Goal: Task Accomplishment & Management: Use online tool/utility

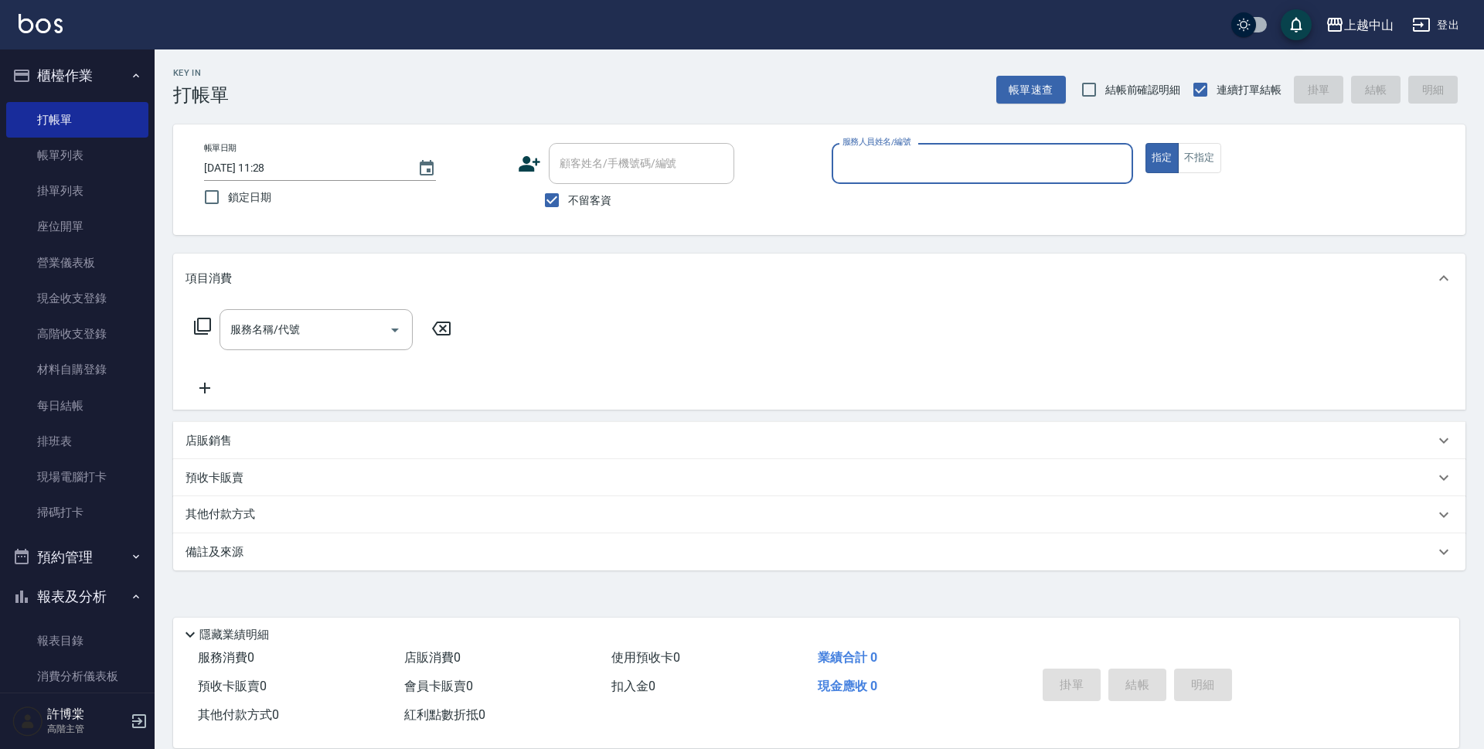
click at [102, 80] on button "櫃檯作業" at bounding box center [77, 76] width 142 height 40
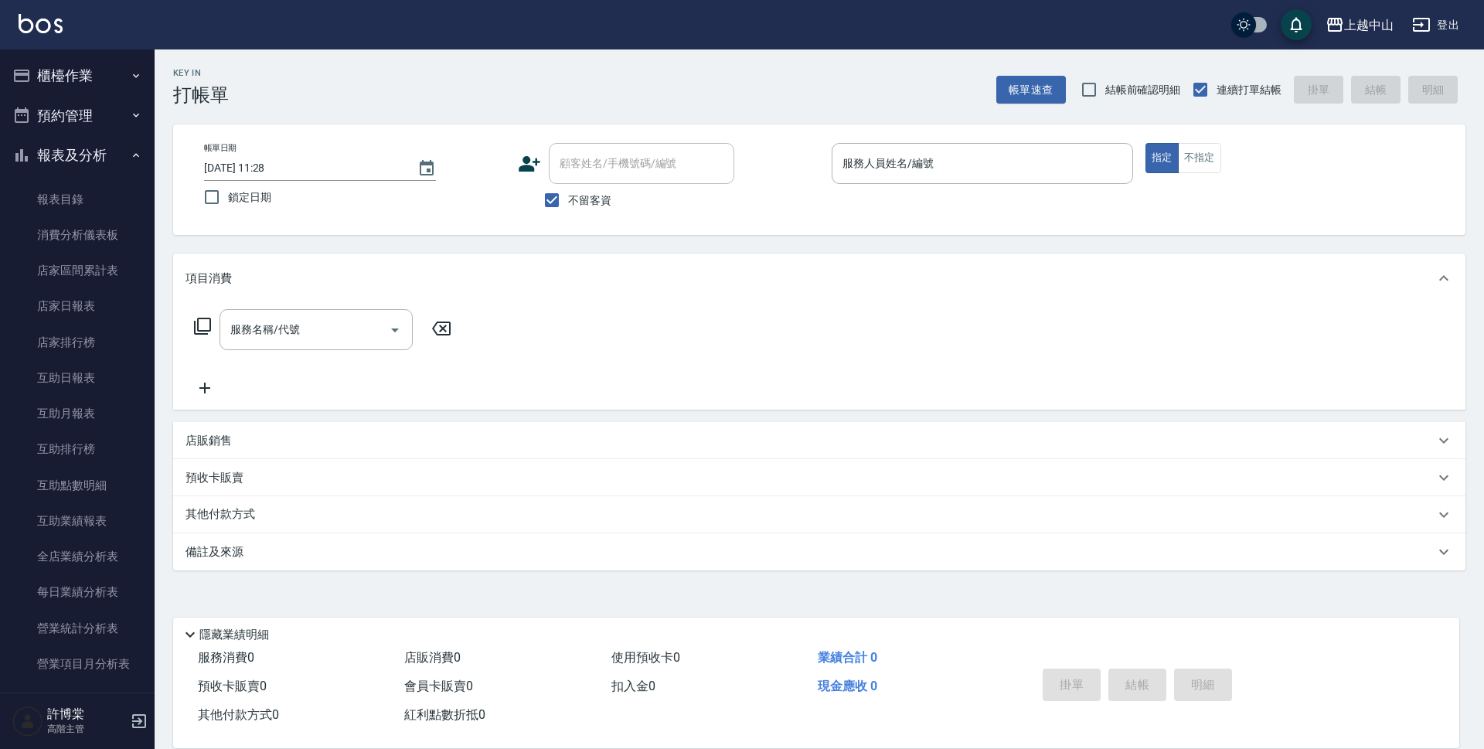
click at [84, 162] on button "報表及分析" at bounding box center [77, 155] width 142 height 40
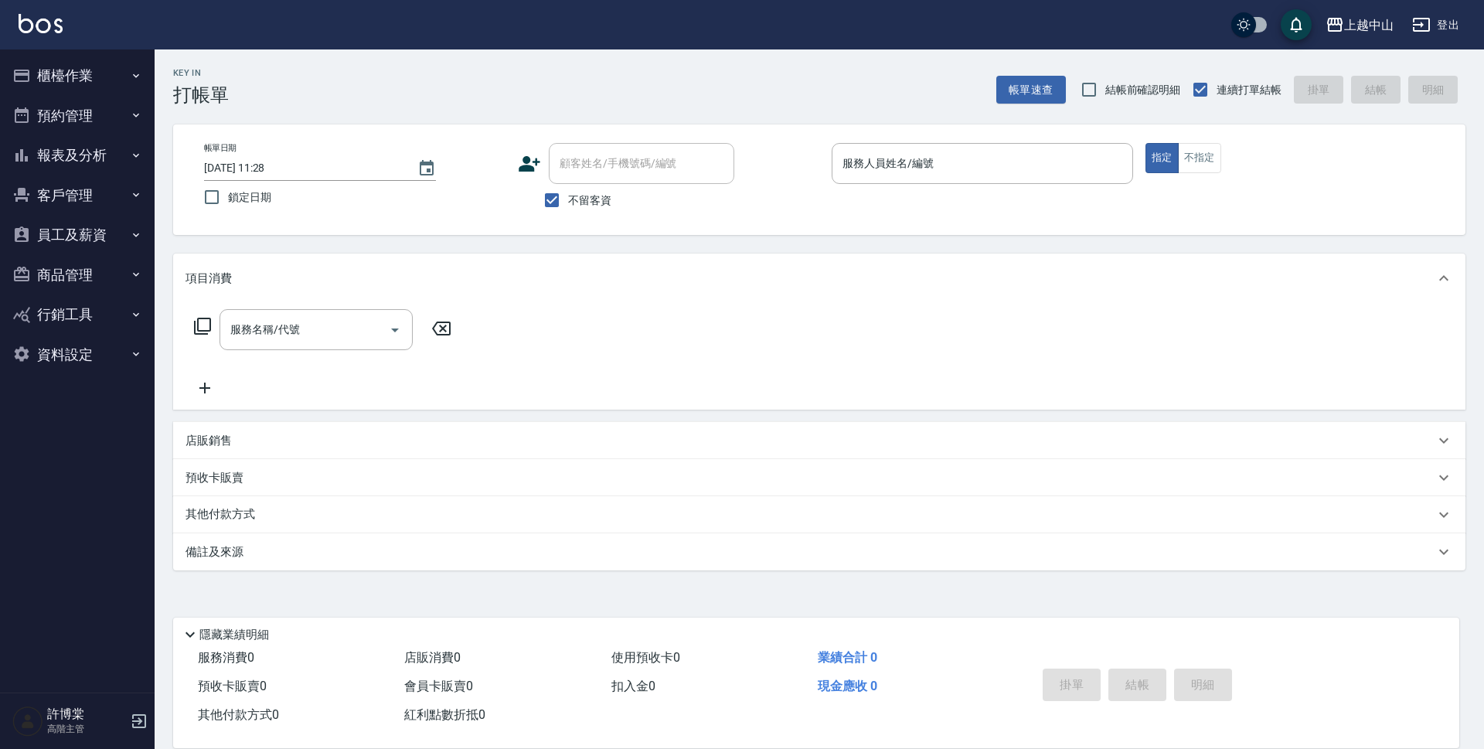
click at [139, 200] on icon "button" at bounding box center [136, 195] width 12 height 12
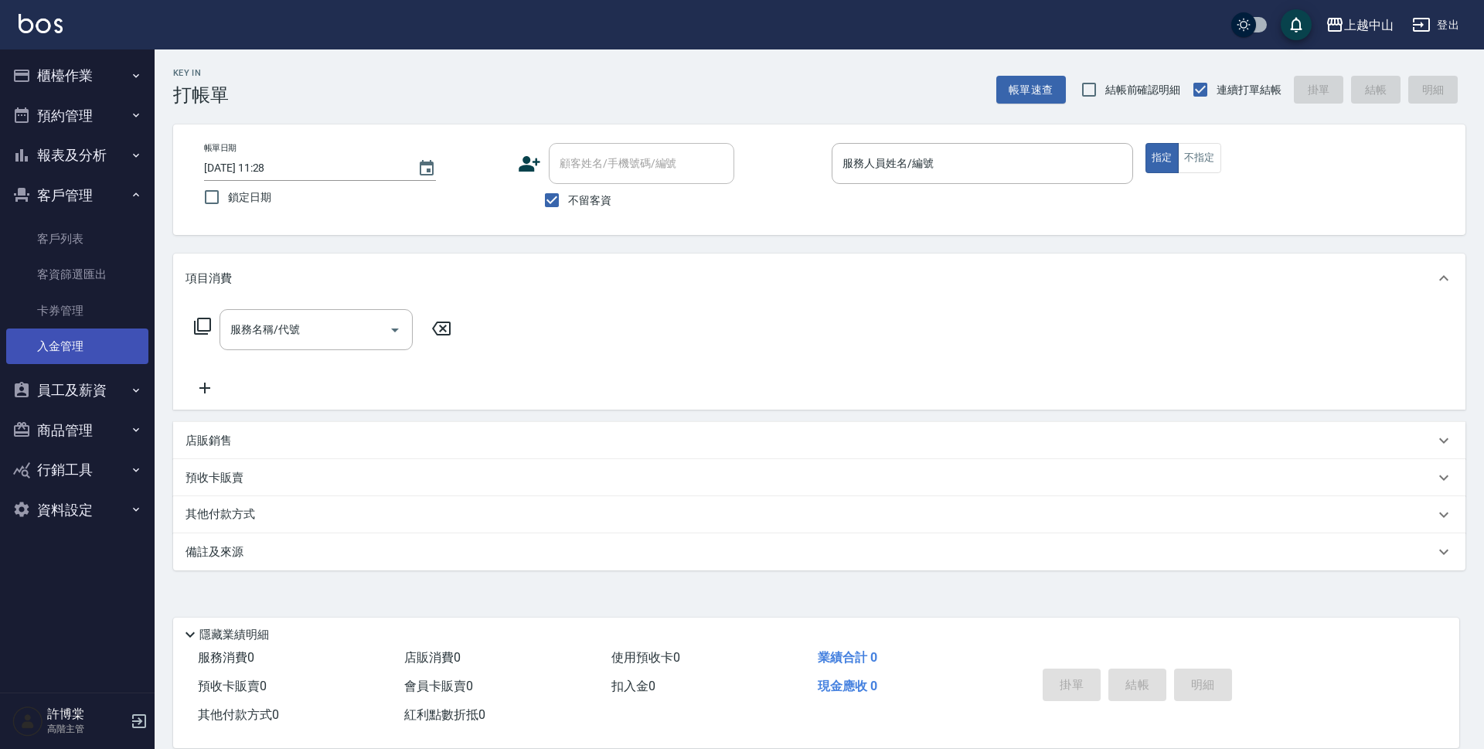
click at [78, 339] on link "入金管理" at bounding box center [77, 347] width 142 height 36
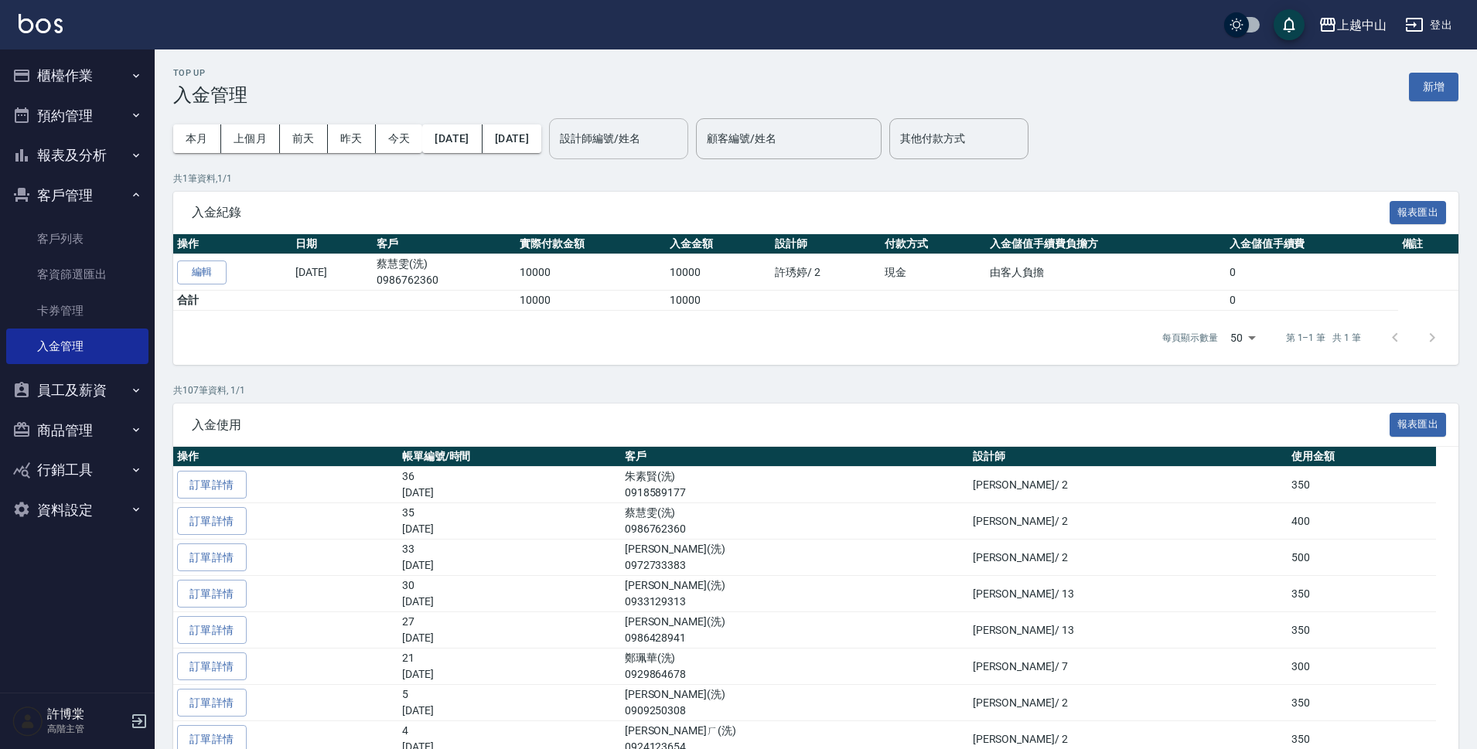
click at [681, 145] on input "設計師編號/姓名" at bounding box center [618, 138] width 125 height 27
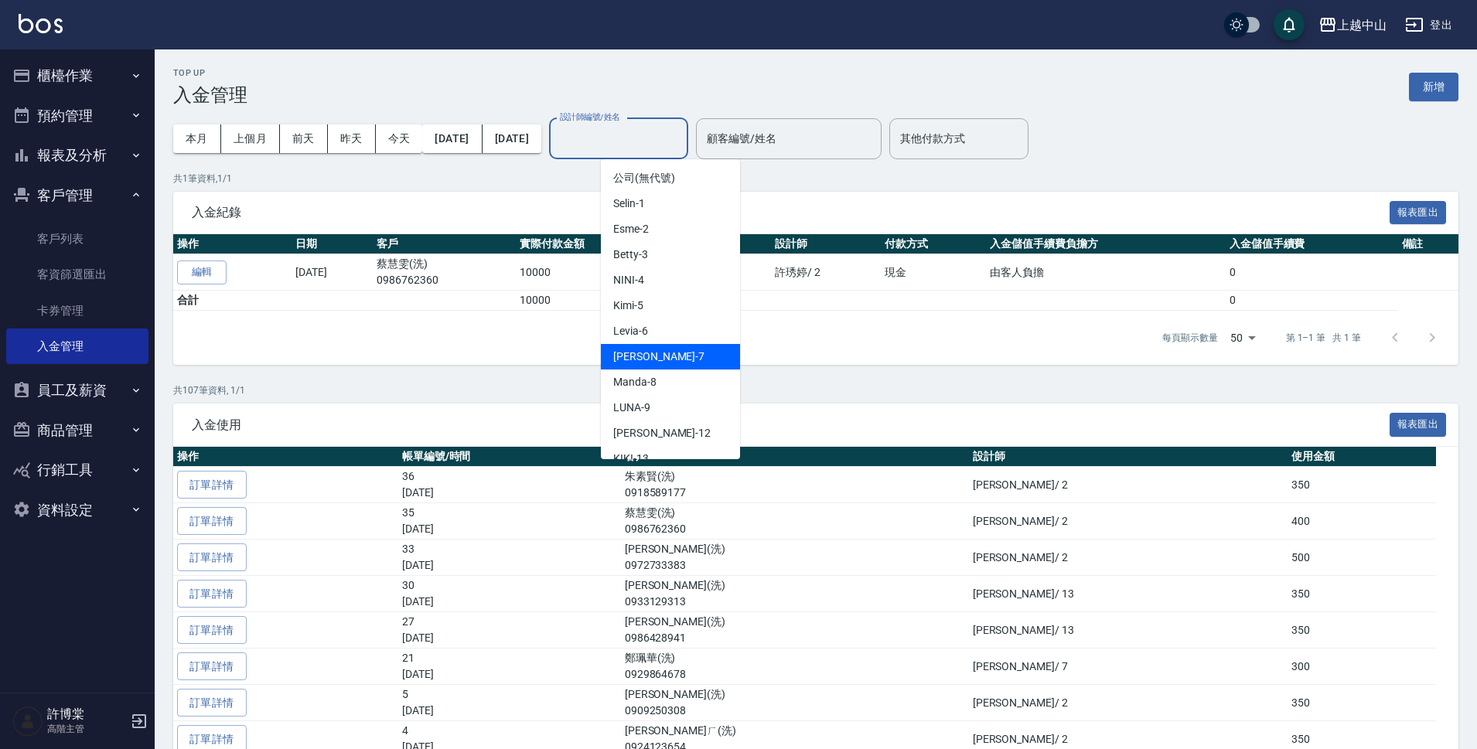
drag, startPoint x: 731, startPoint y: 325, endPoint x: 729, endPoint y: 340, distance: 14.8
click at [729, 349] on ul "公司 (無代號) Selin -1 Esme -2 Betty -3 NINI -4 Kimi -5 Levia -6 [PERSON_NAME] -7 Ma…" at bounding box center [670, 309] width 139 height 300
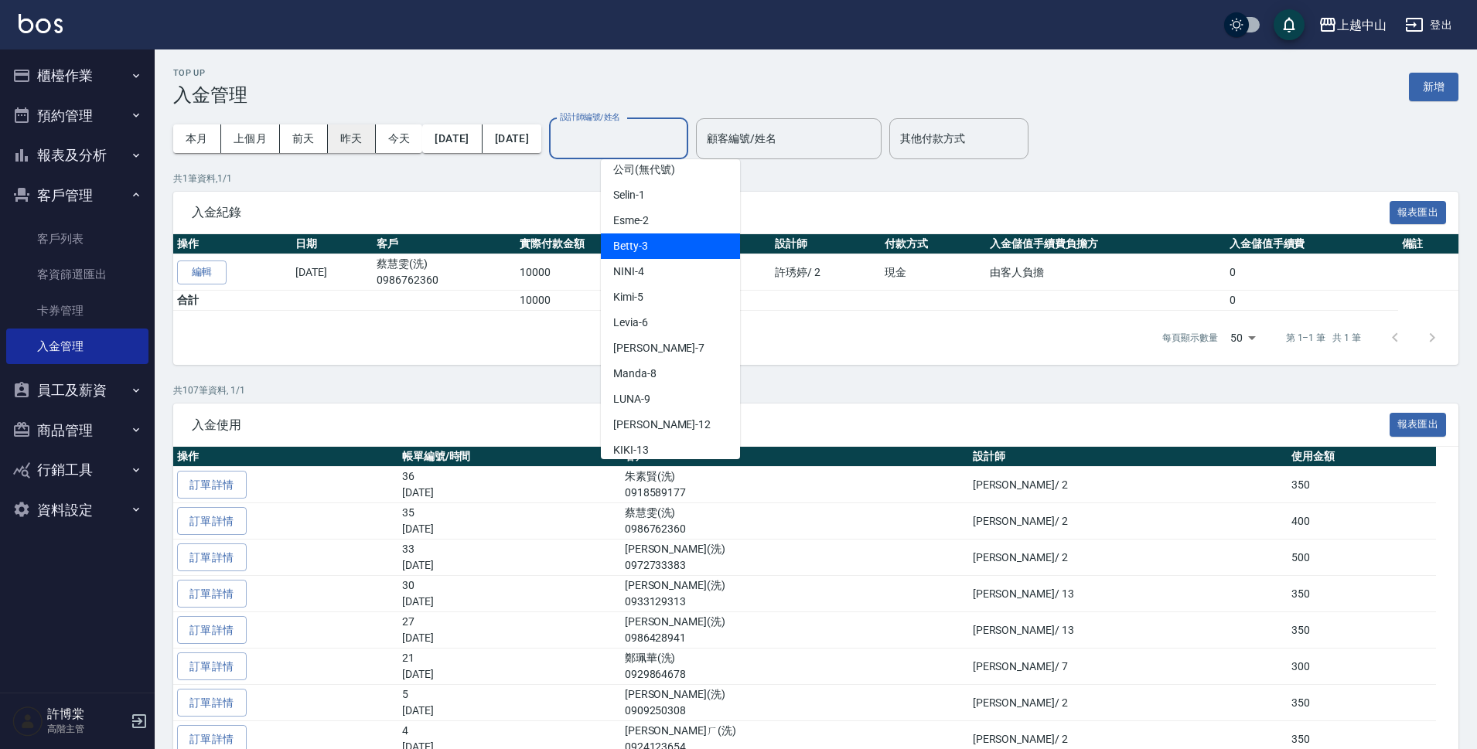
click at [349, 147] on button "昨天" at bounding box center [352, 138] width 48 height 29
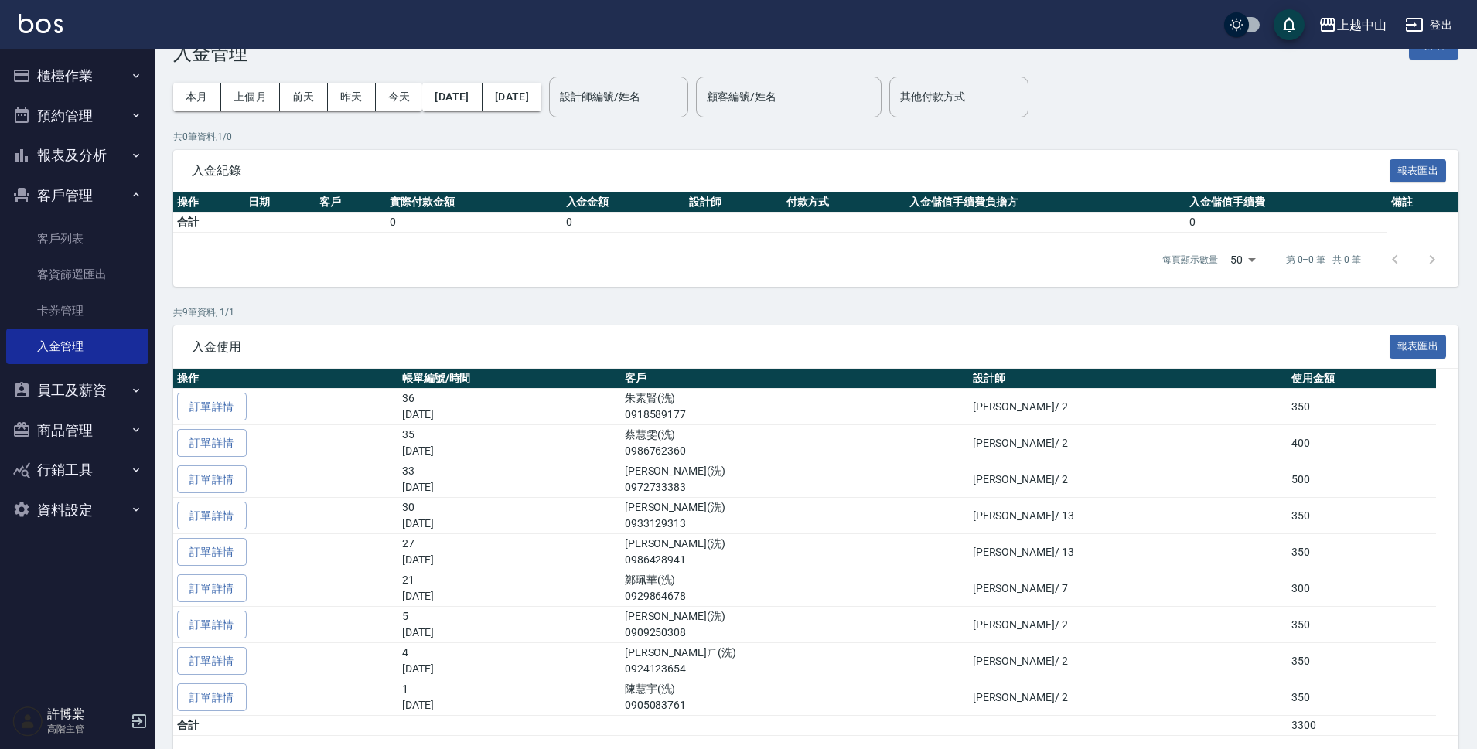
scroll to position [56, 0]
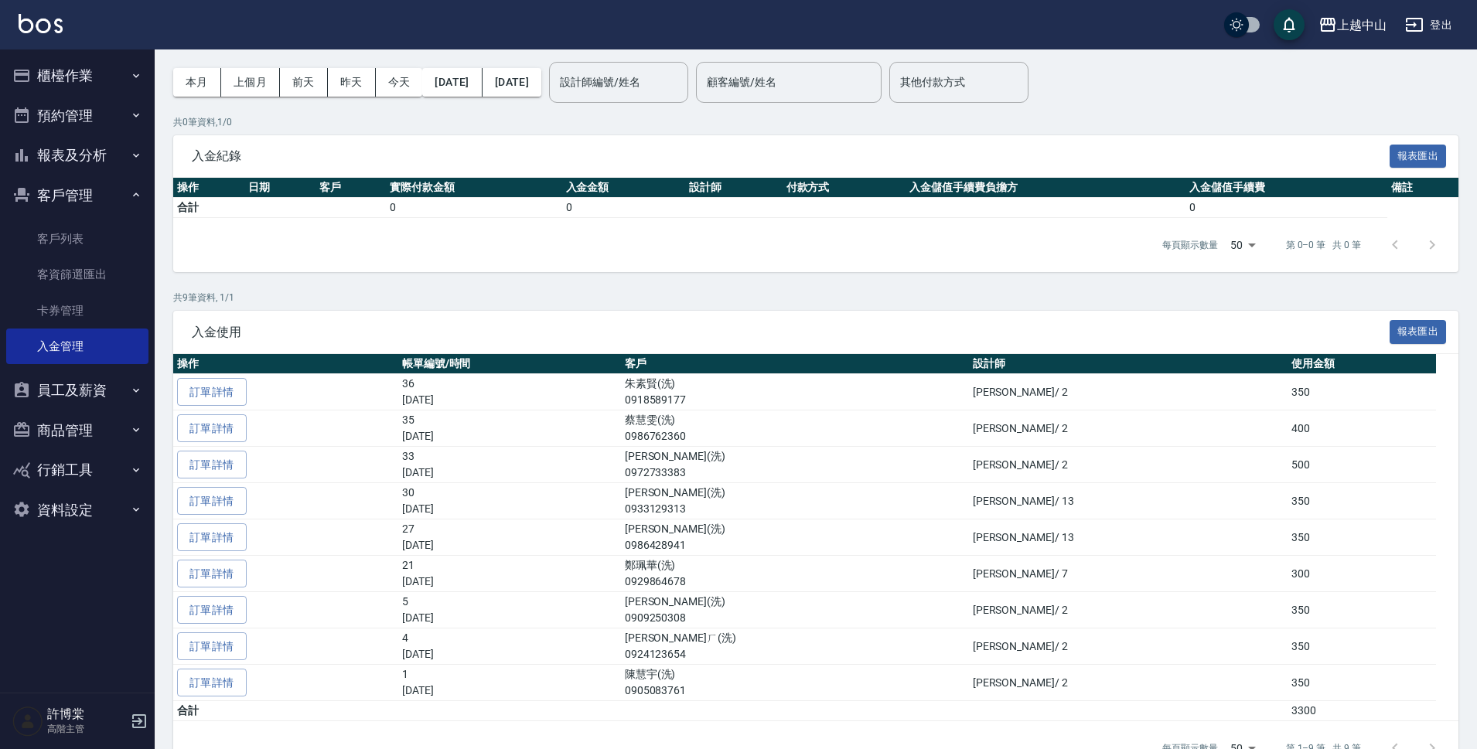
click at [104, 205] on button "客戶管理" at bounding box center [77, 195] width 142 height 40
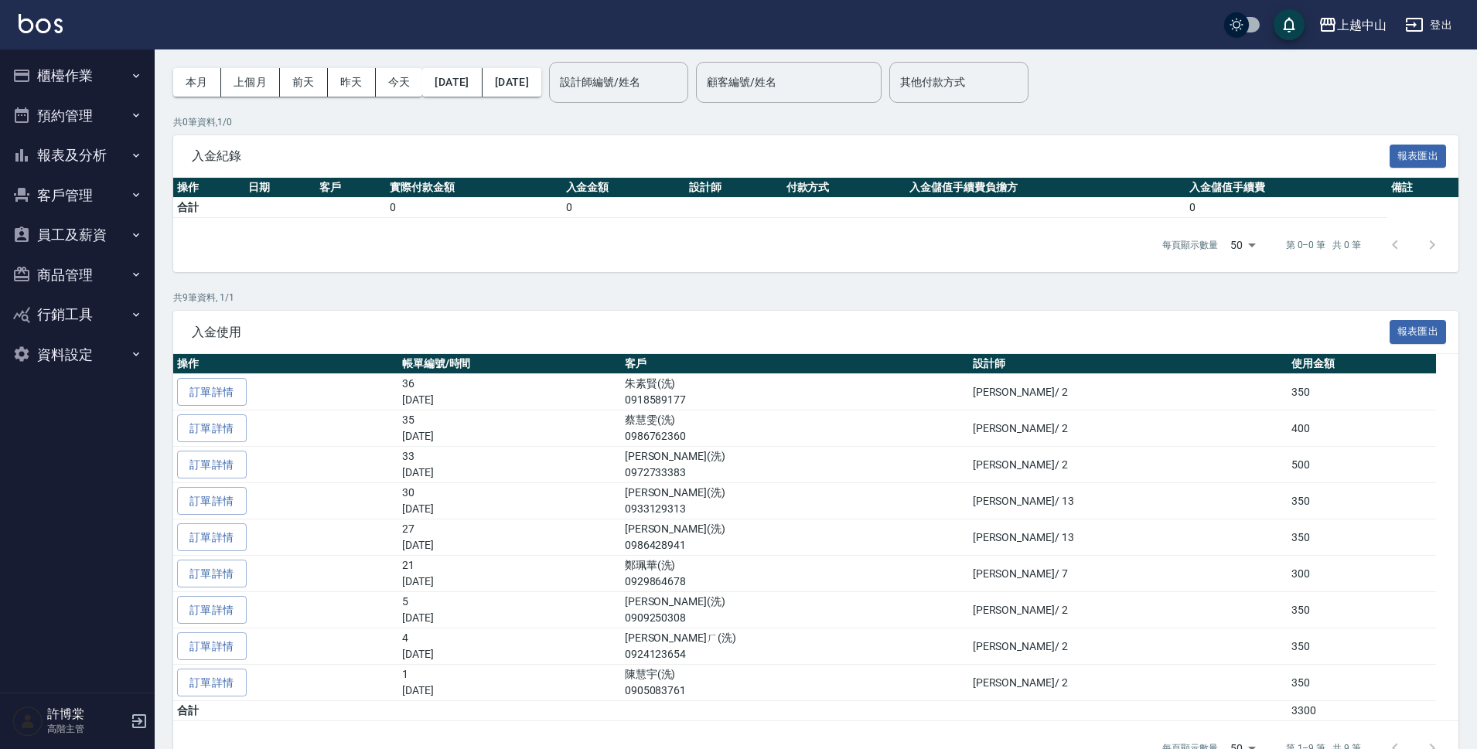
click at [87, 73] on button "櫃檯作業" at bounding box center [77, 76] width 142 height 40
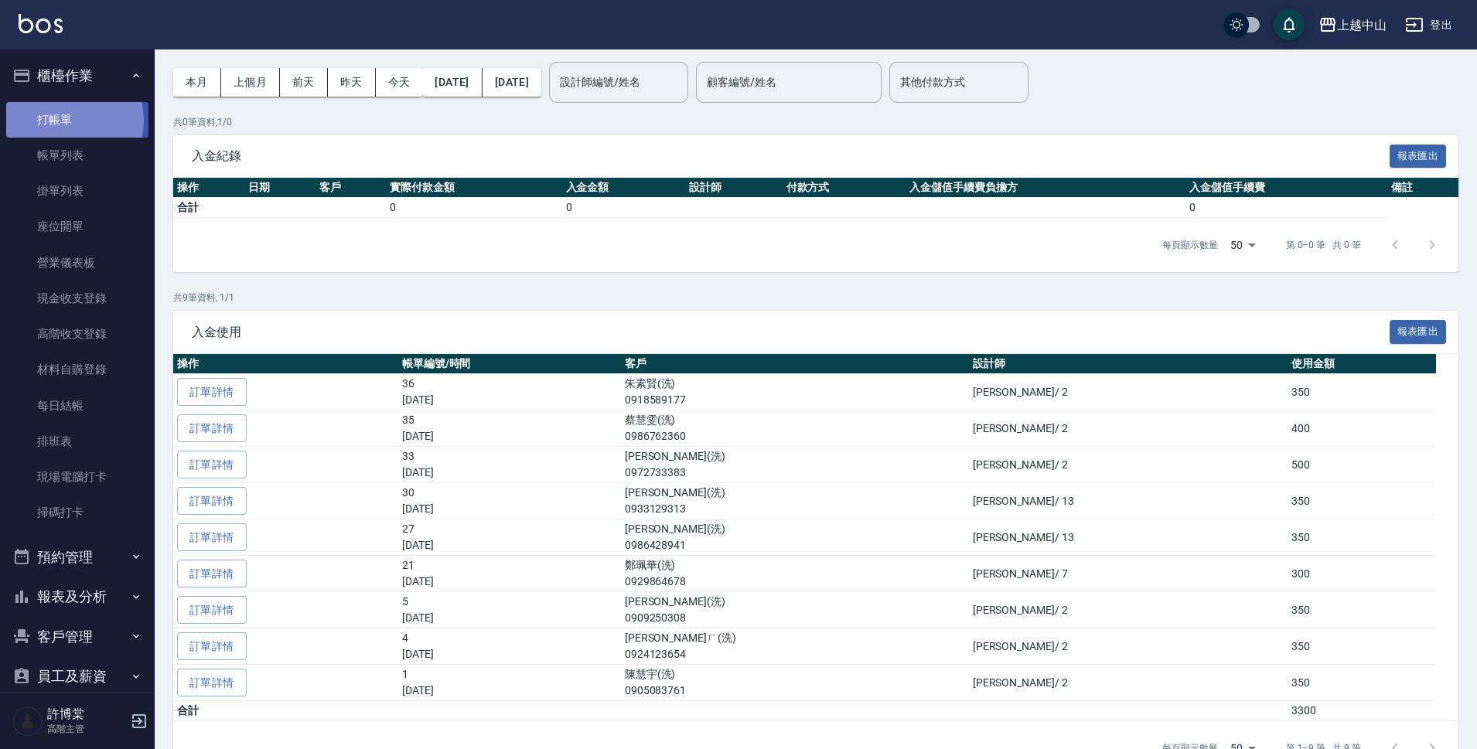
click at [64, 120] on link "打帳單" at bounding box center [77, 120] width 142 height 36
